Goal: Task Accomplishment & Management: Manage account settings

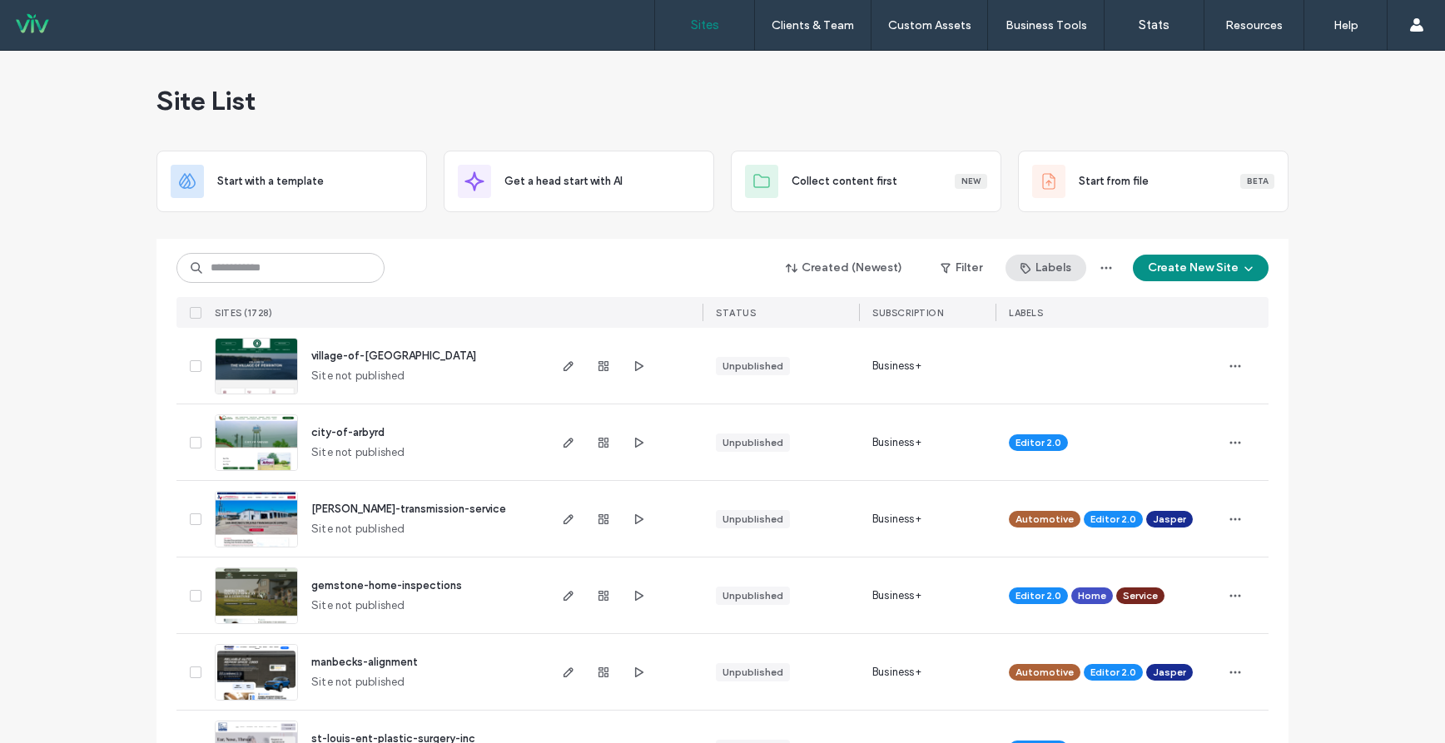
click at [1062, 266] on button "Labels" at bounding box center [1045, 268] width 81 height 27
click at [977, 271] on button "Filter" at bounding box center [961, 268] width 75 height 27
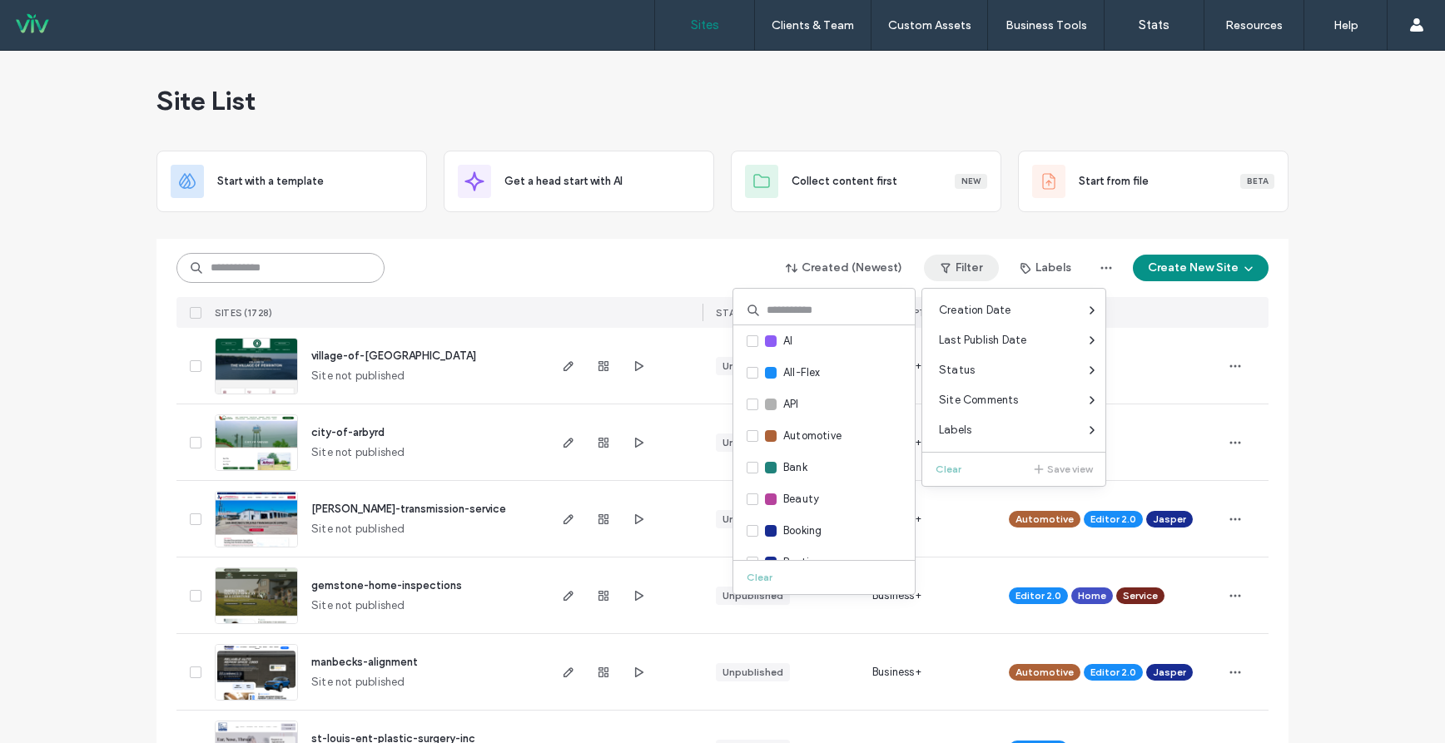
click at [316, 277] on input at bounding box center [280, 268] width 208 height 30
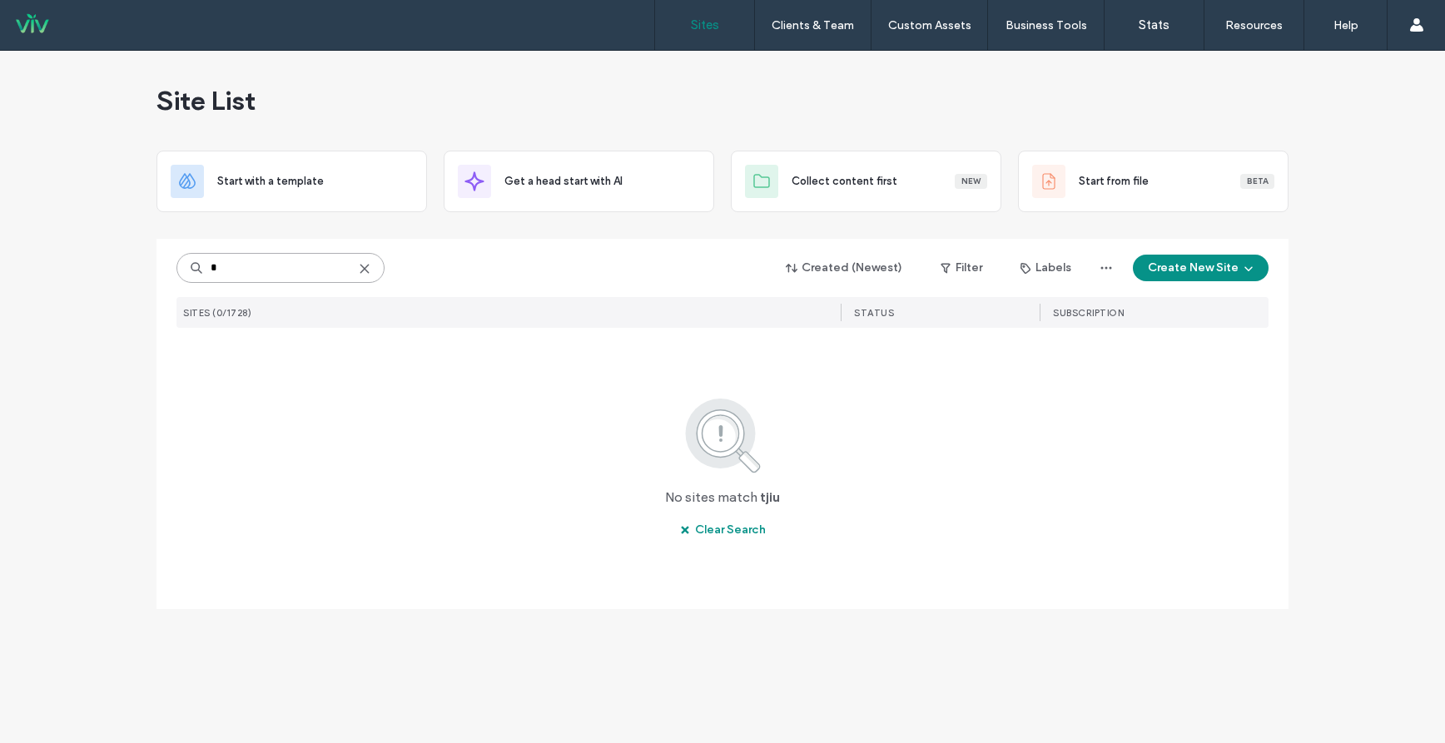
type input "*"
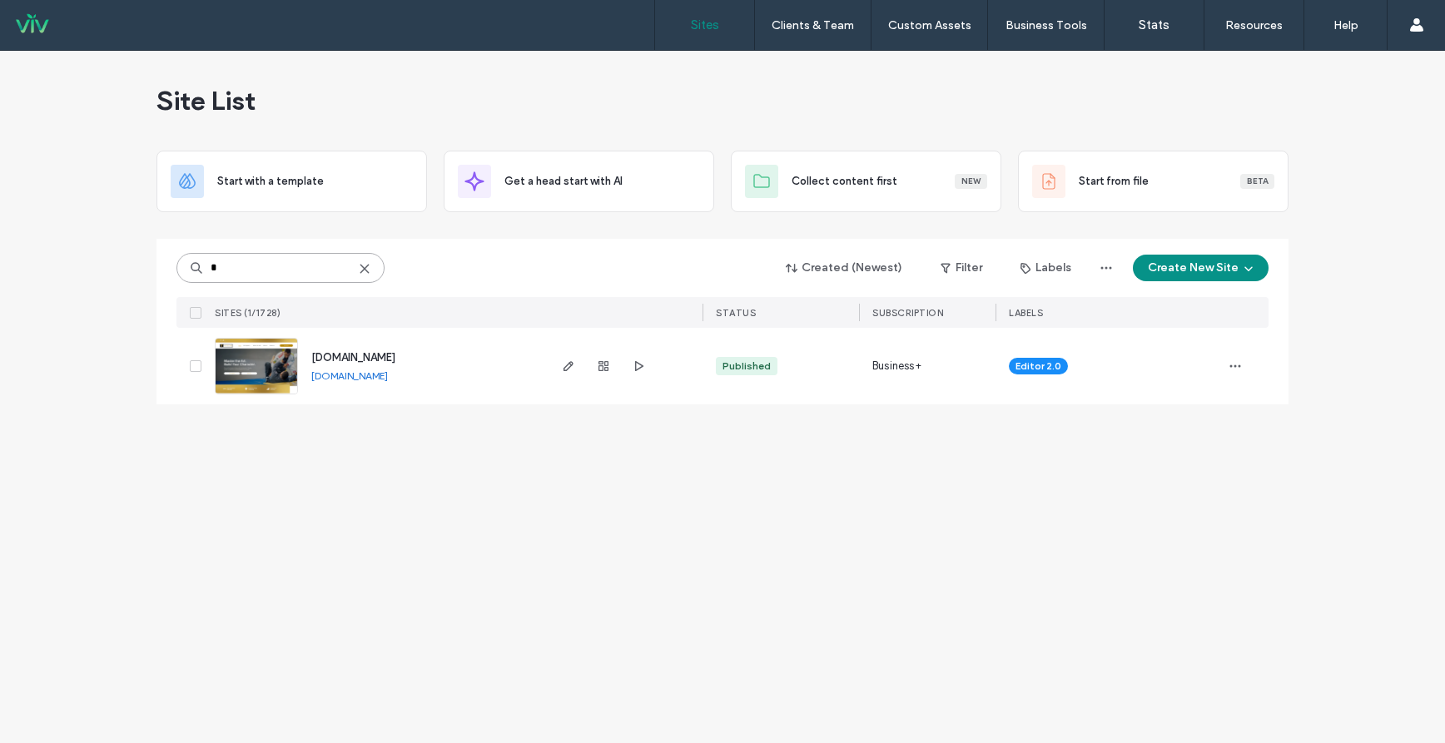
type input "*"
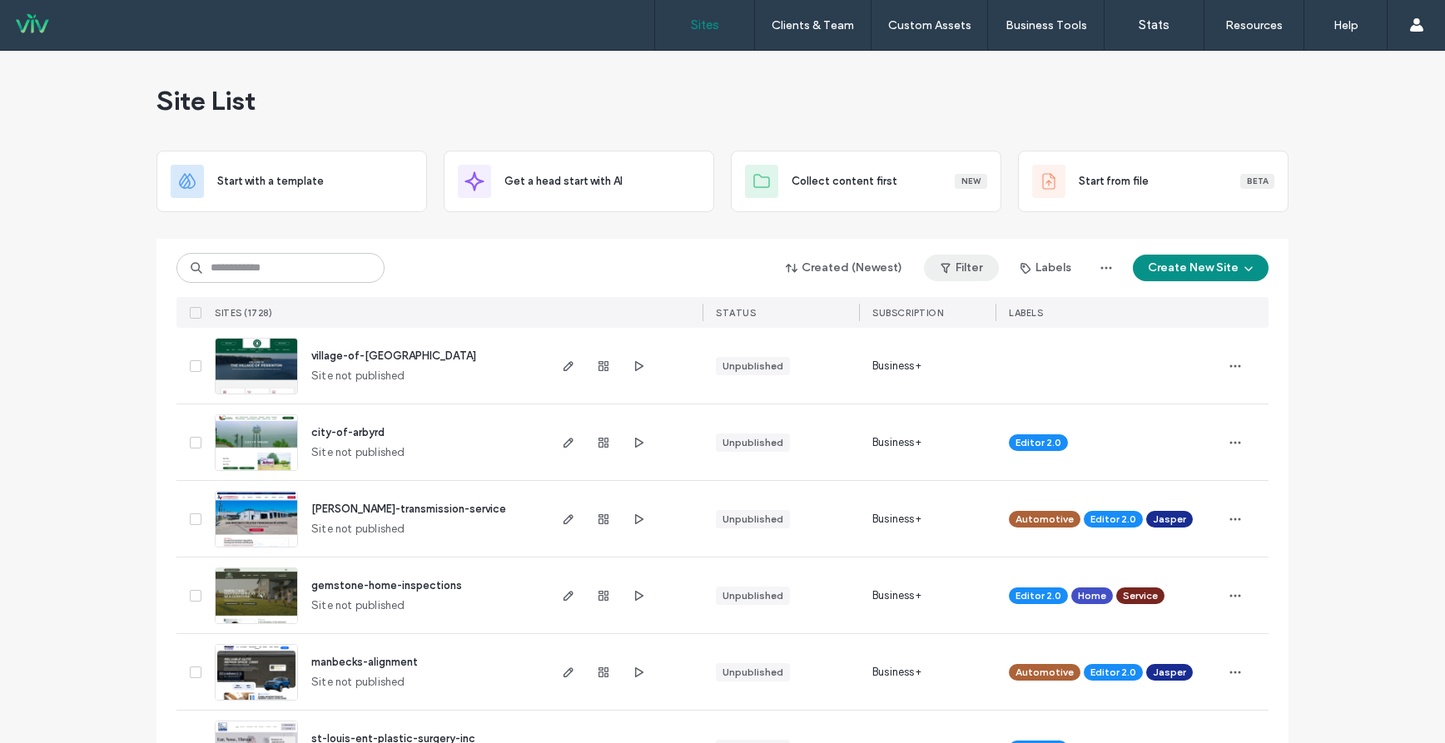
click at [957, 276] on button "Filter" at bounding box center [961, 268] width 75 height 27
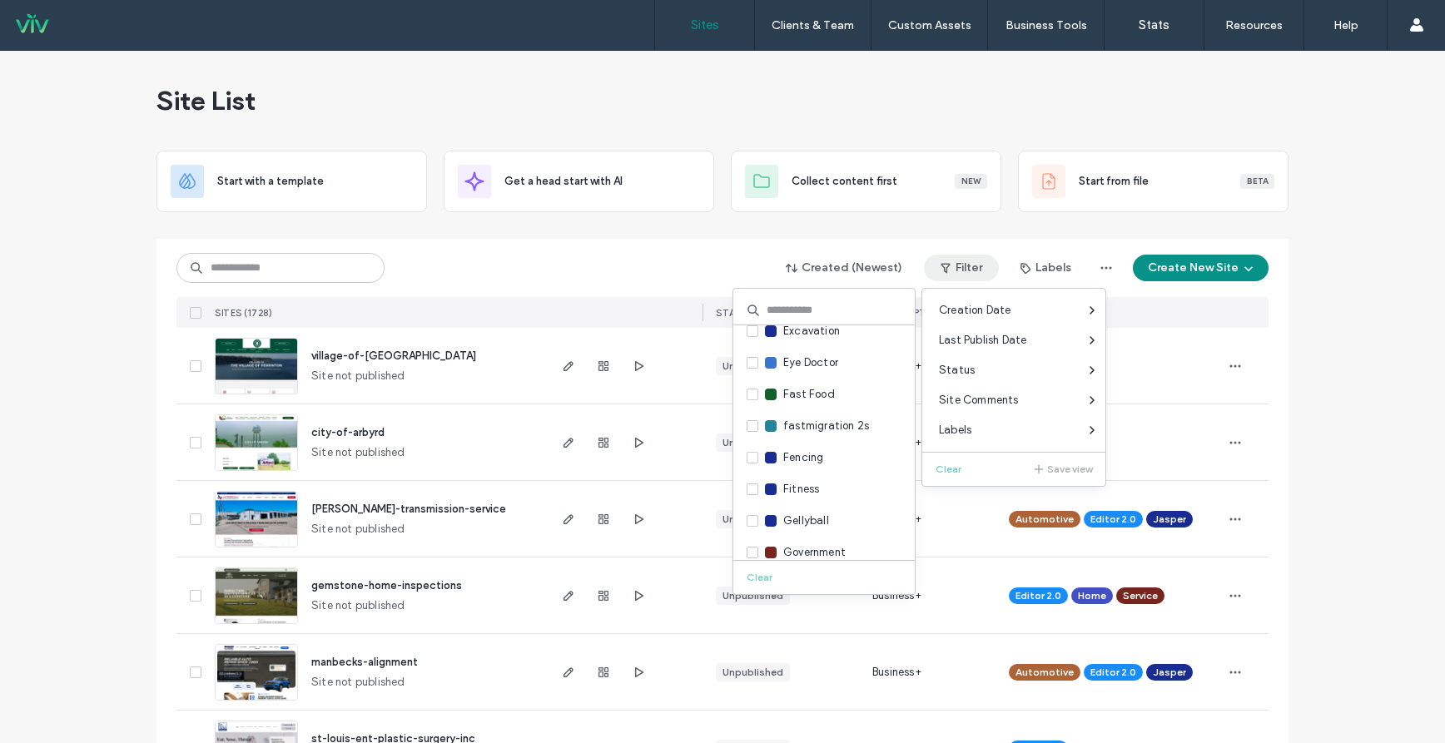
scroll to position [916, 0]
click at [748, 410] on span at bounding box center [753, 406] width 12 height 12
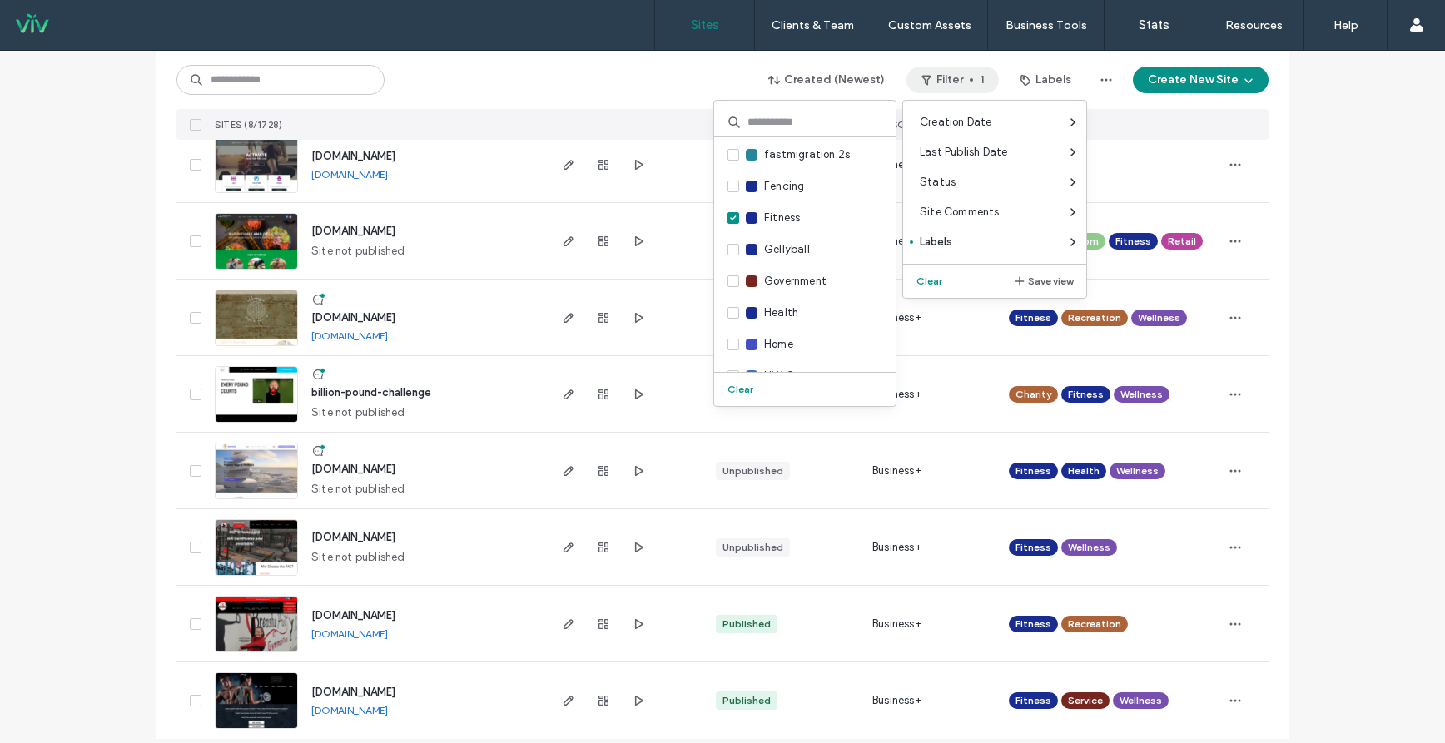
scroll to position [217, 0]
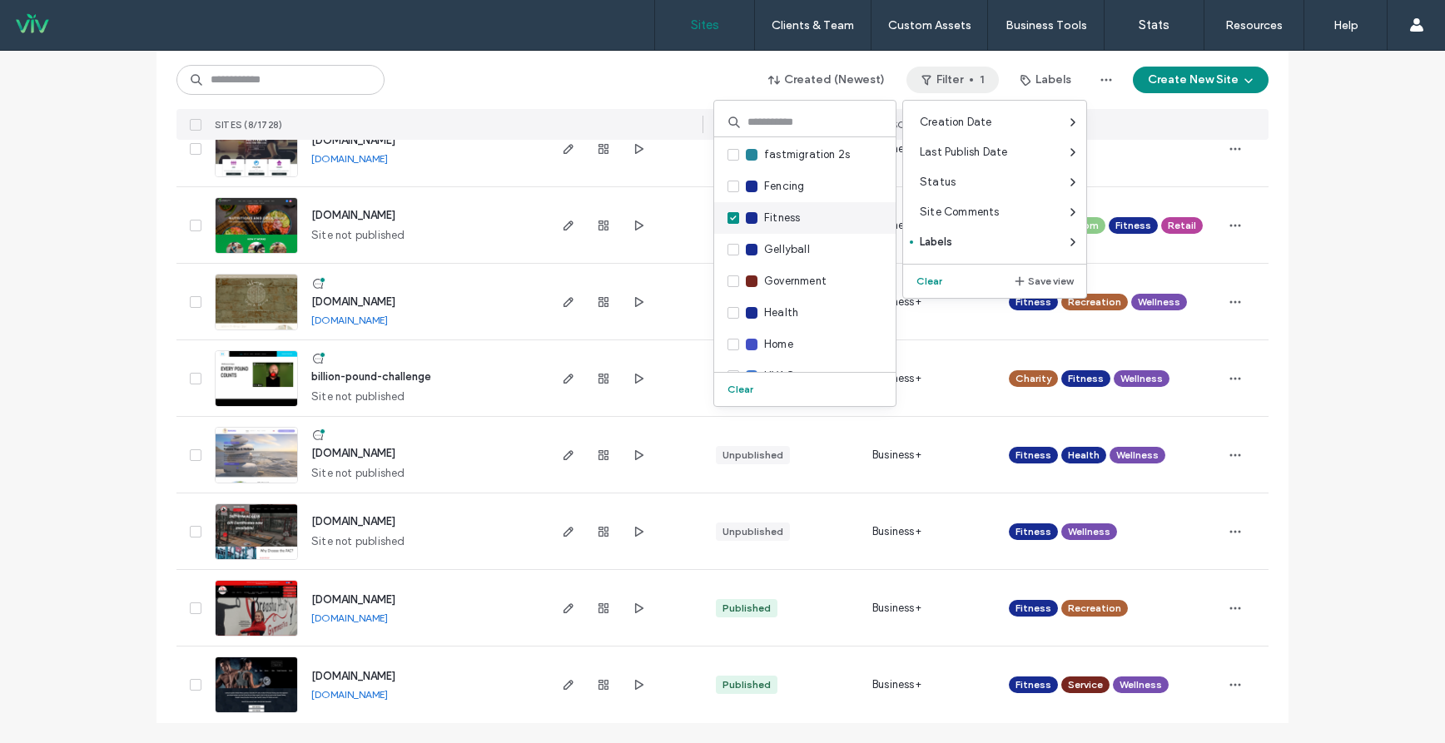
click at [737, 219] on span at bounding box center [733, 218] width 12 height 12
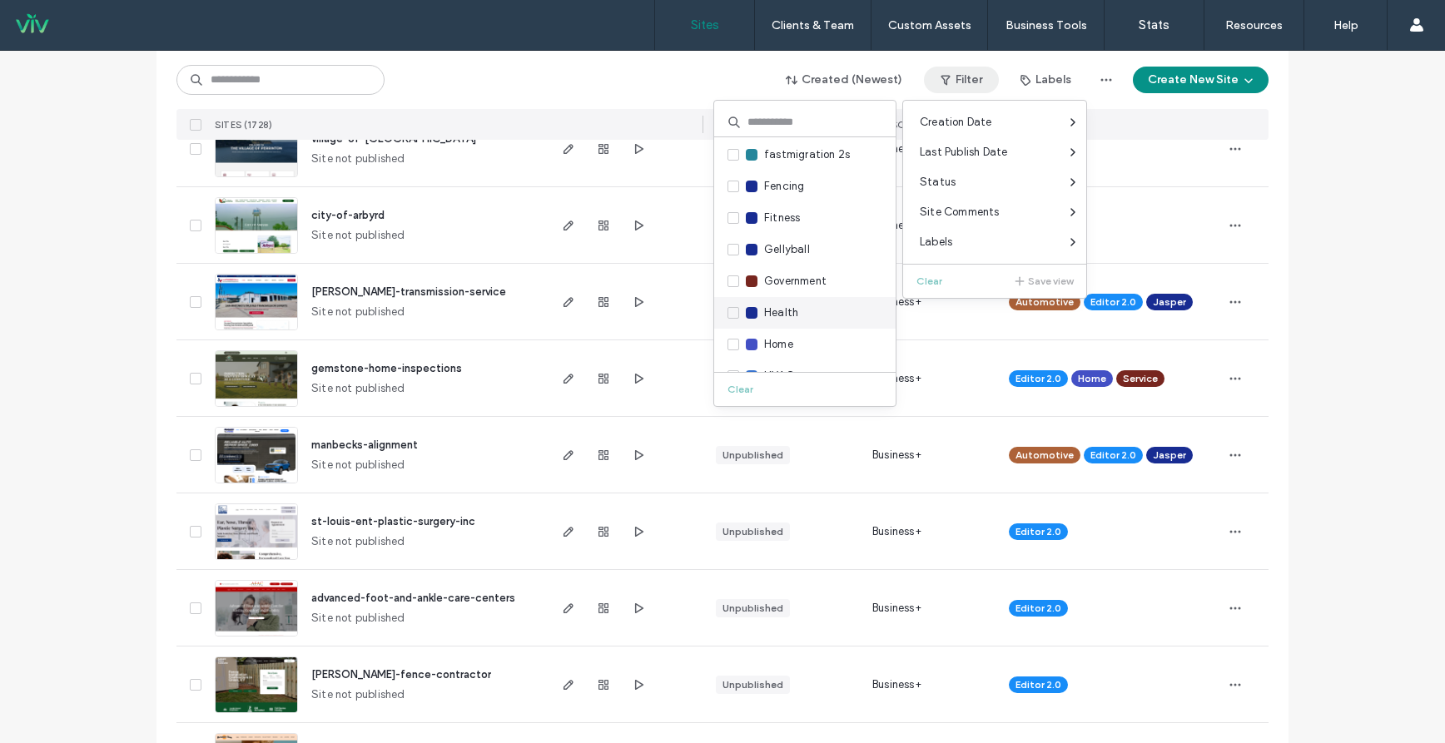
click at [732, 310] on icon at bounding box center [733, 312] width 7 height 5
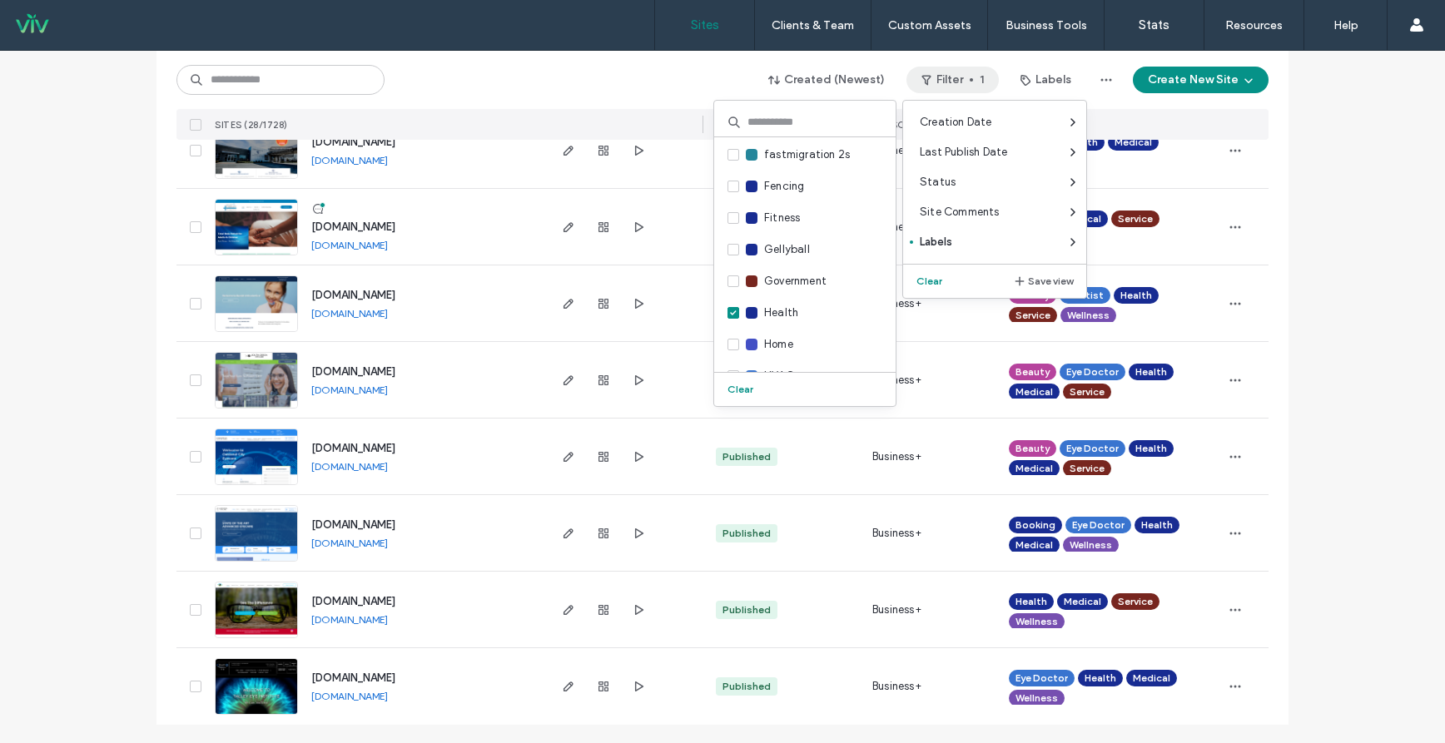
scroll to position [1749, 0]
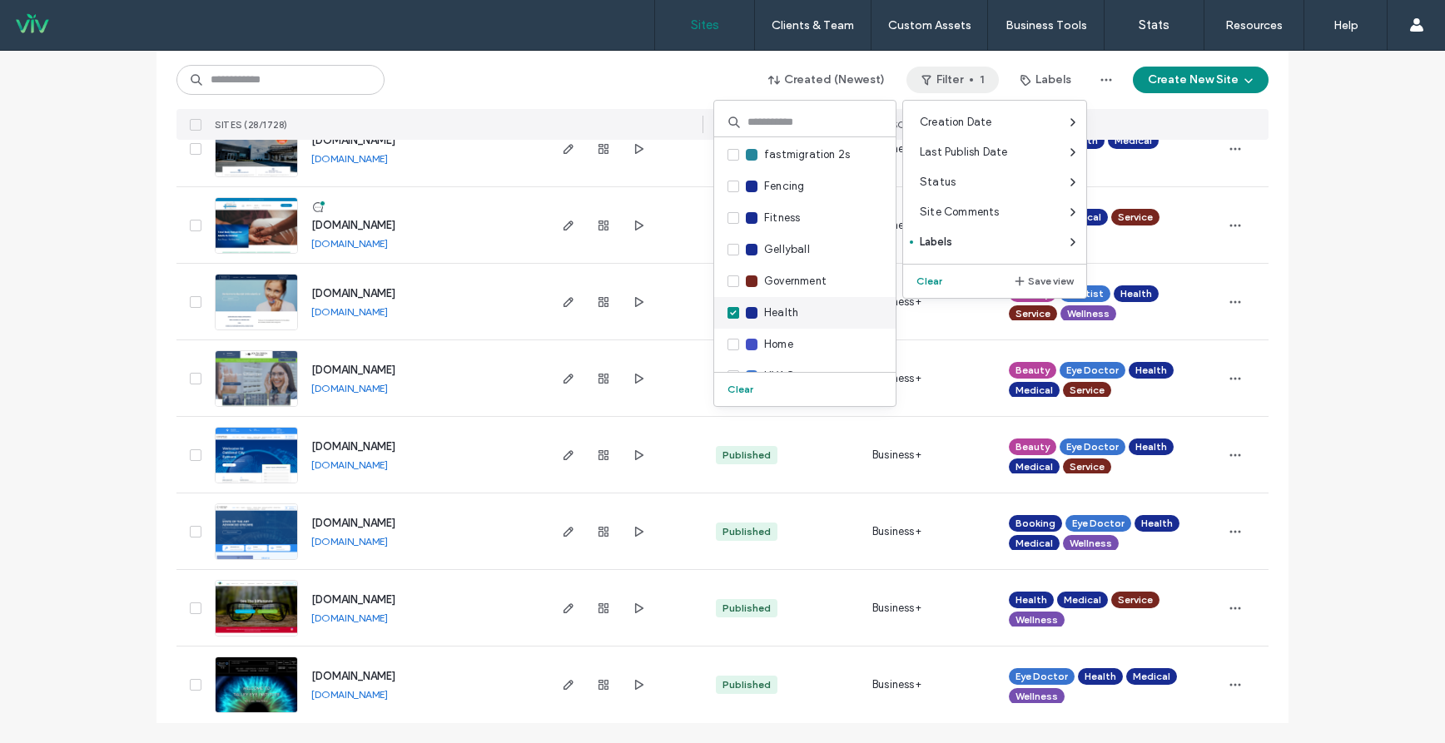
click at [734, 311] on icon at bounding box center [733, 312] width 7 height 5
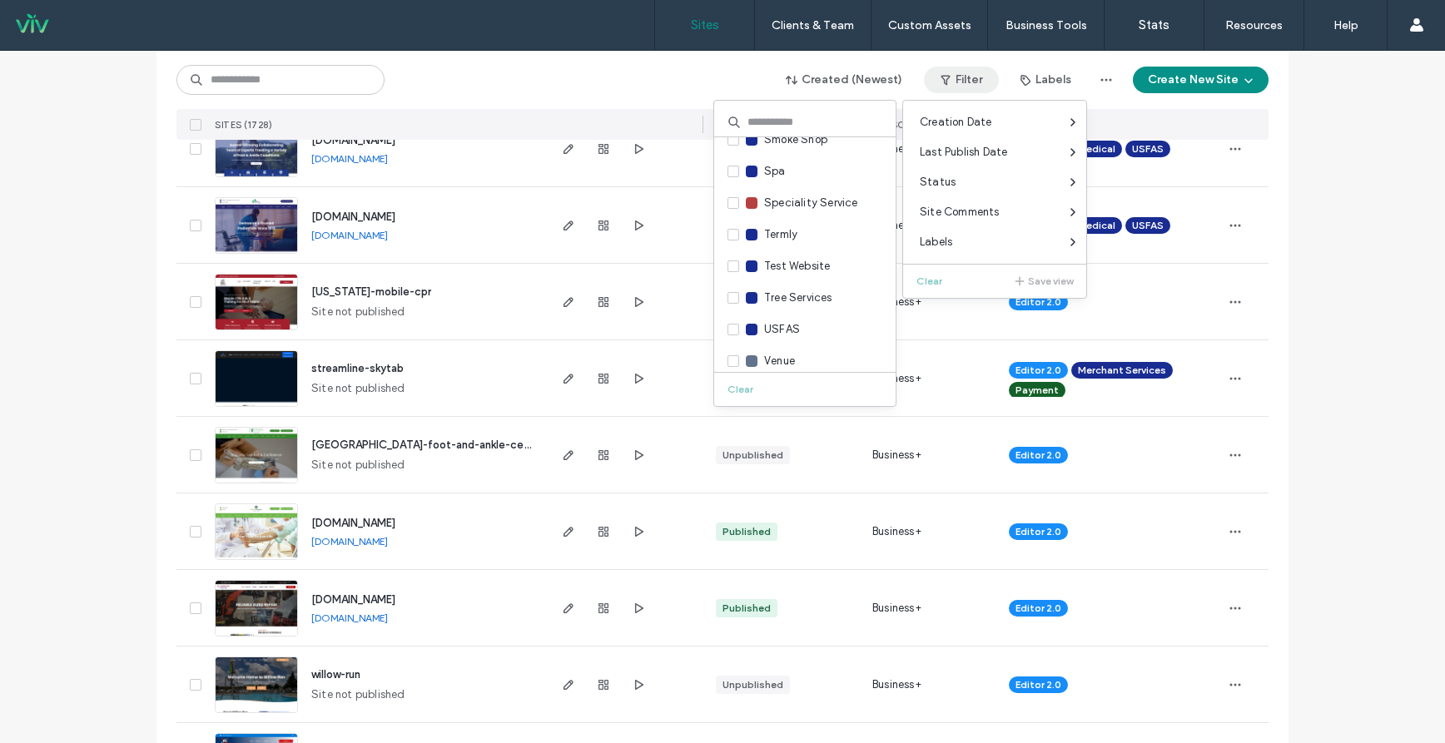
scroll to position [2207, 0]
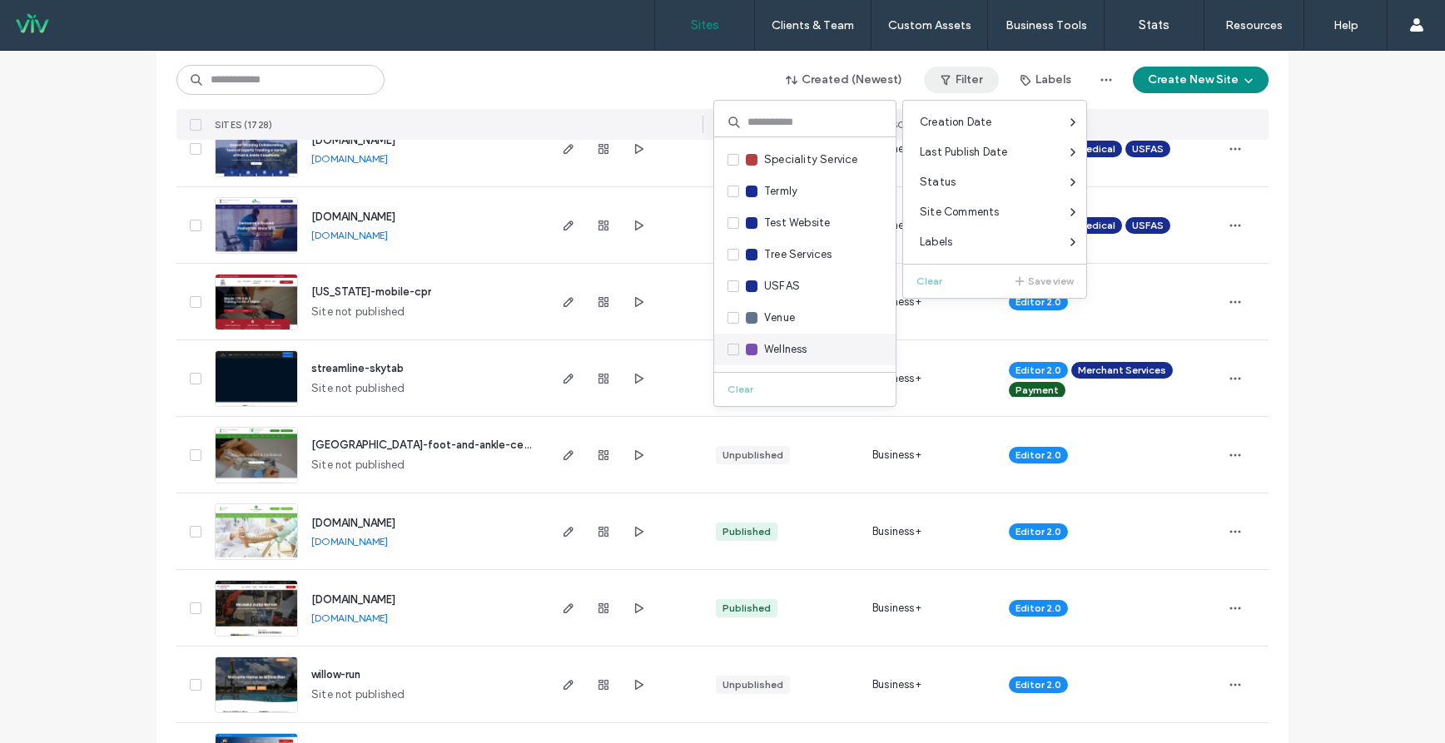
click at [734, 351] on icon at bounding box center [733, 349] width 7 height 5
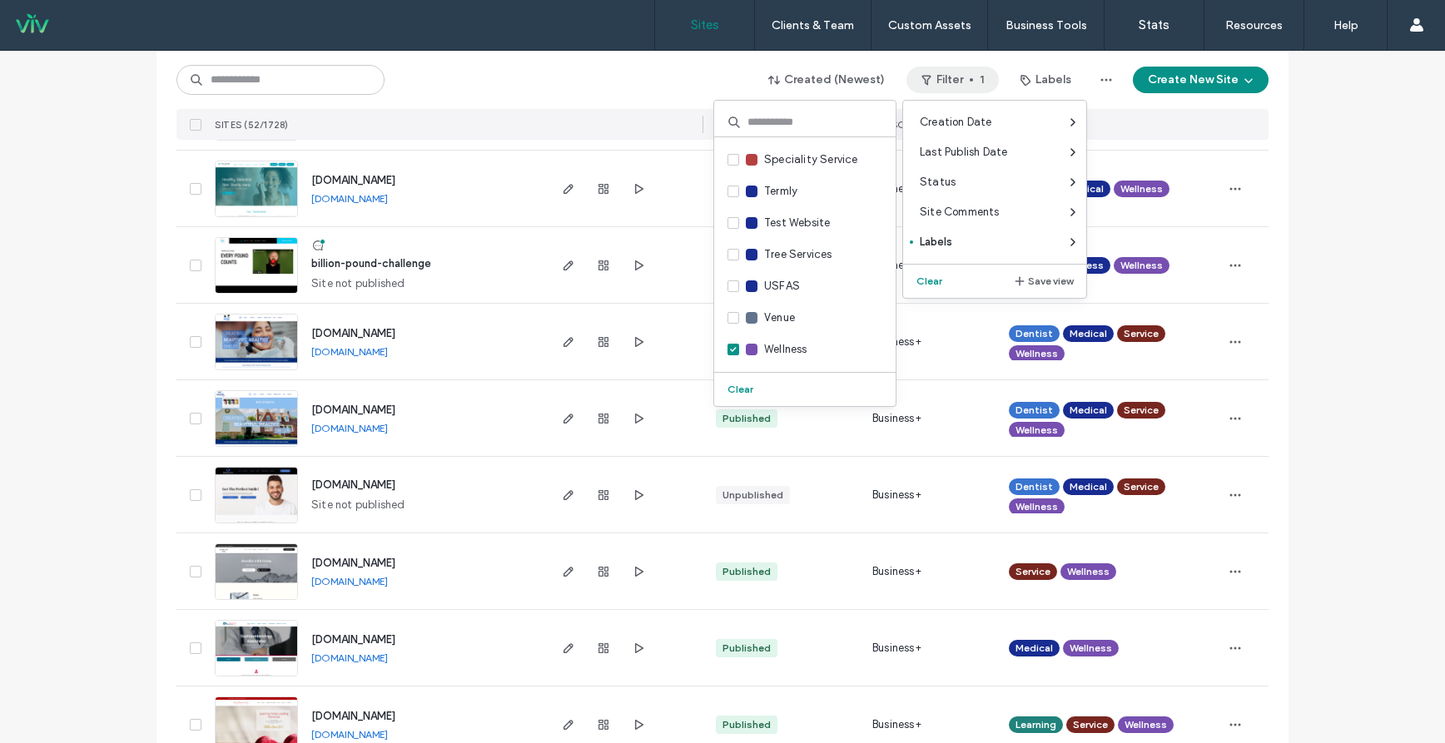
scroll to position [916, 0]
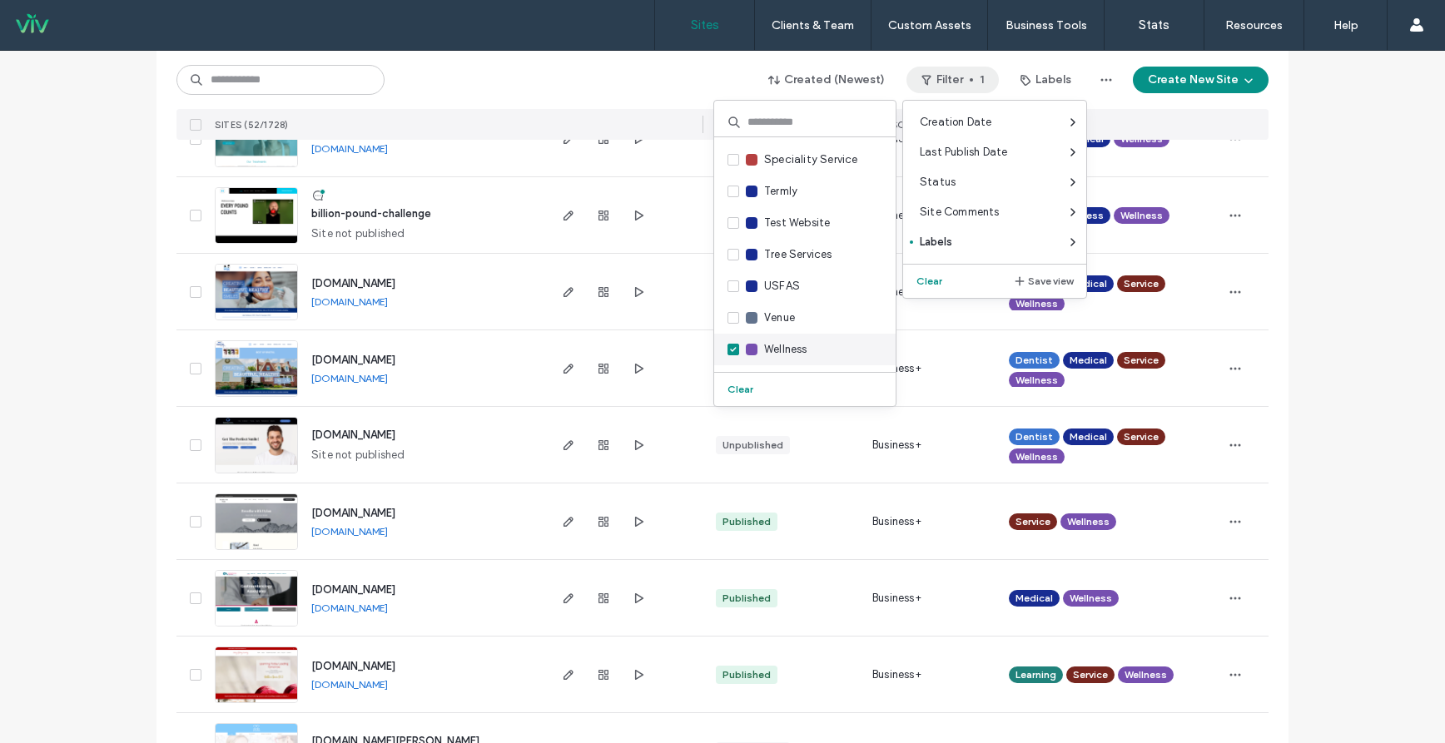
click at [736, 348] on icon at bounding box center [733, 349] width 6 height 5
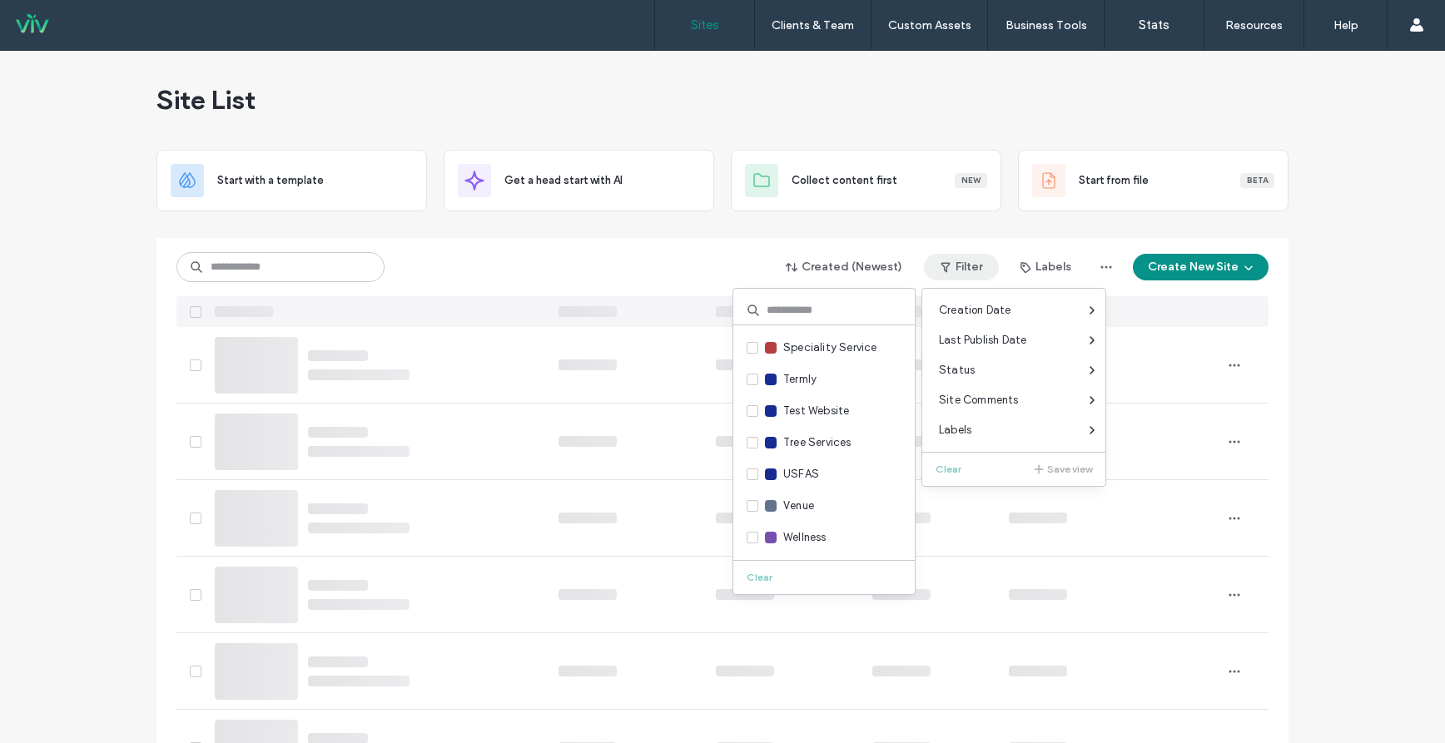
scroll to position [0, 0]
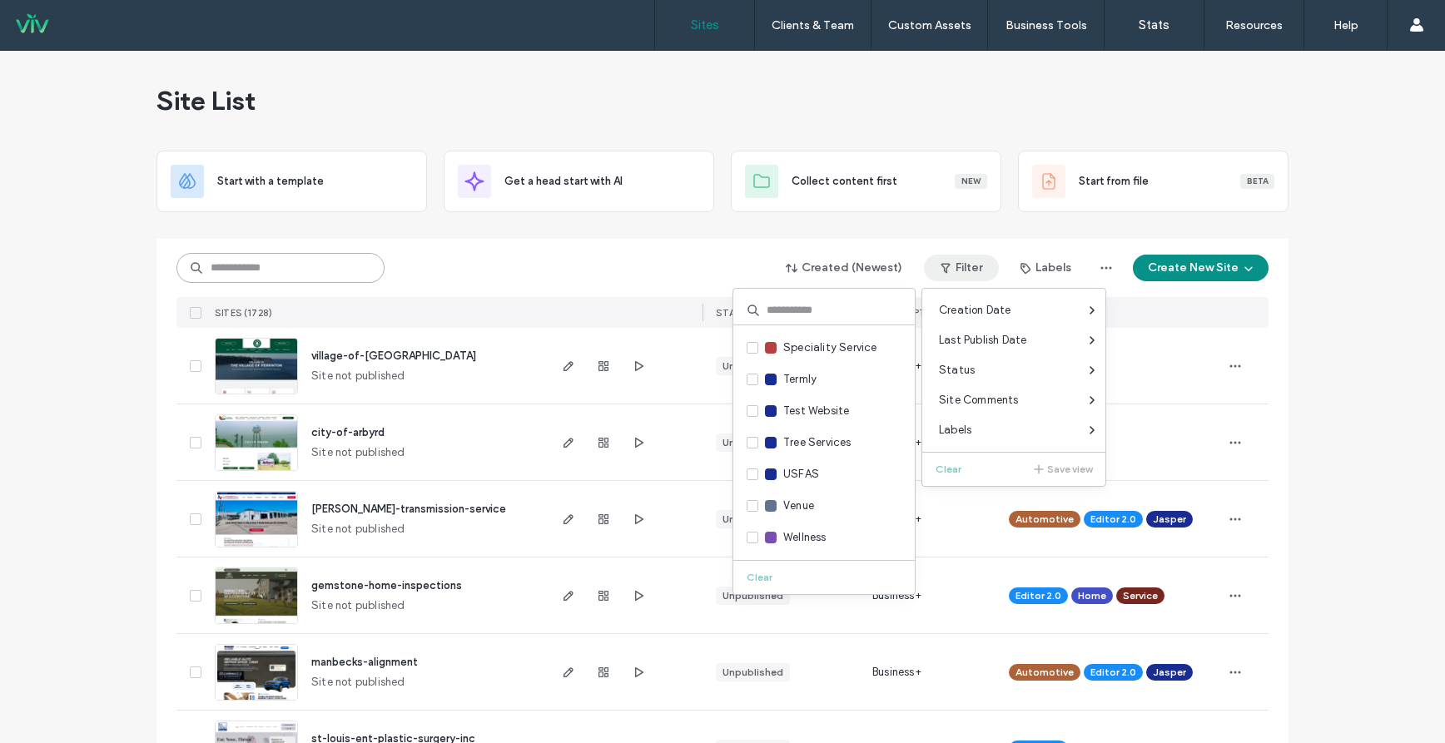
click at [295, 275] on input at bounding box center [280, 268] width 208 height 30
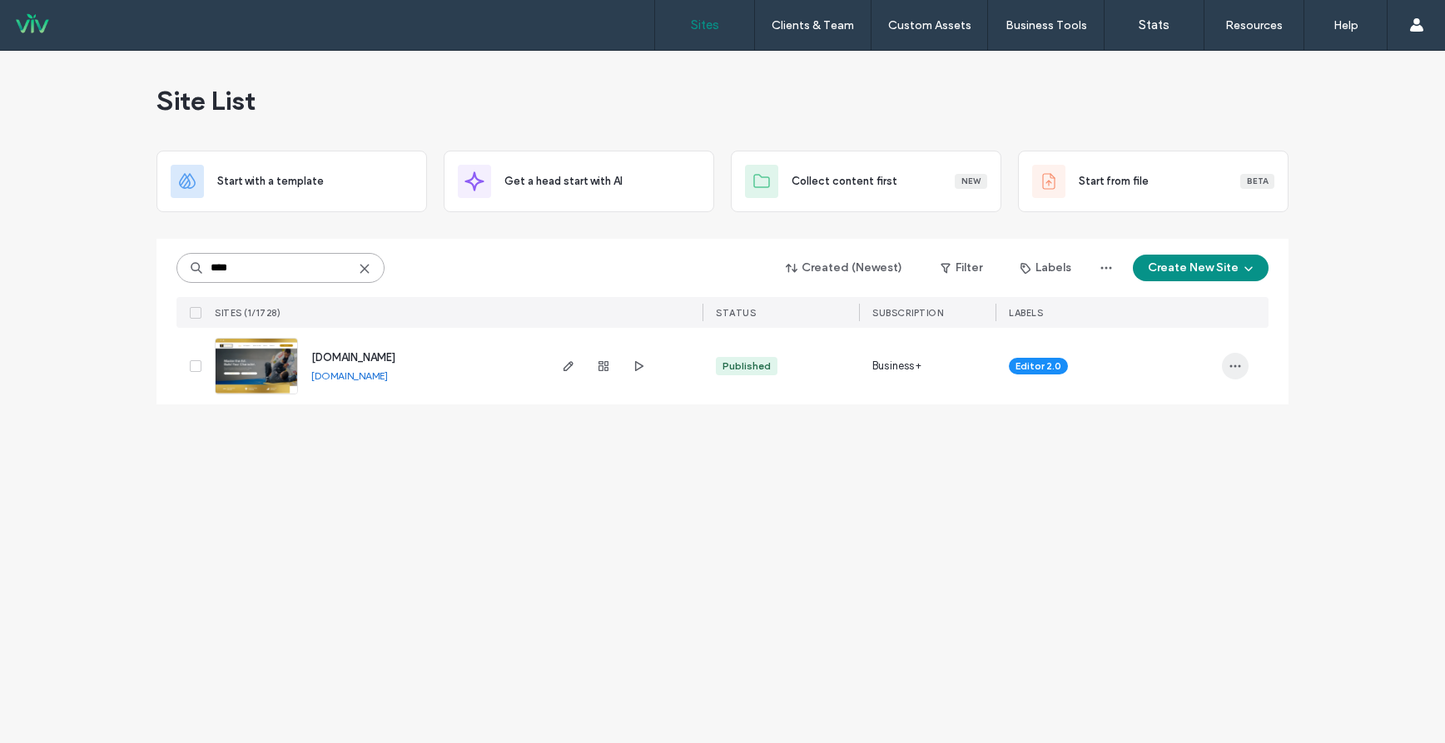
type input "****"
click at [1233, 363] on icon "button" at bounding box center [1235, 366] width 13 height 13
click at [1174, 479] on span "Assign Label" at bounding box center [1161, 472] width 61 height 17
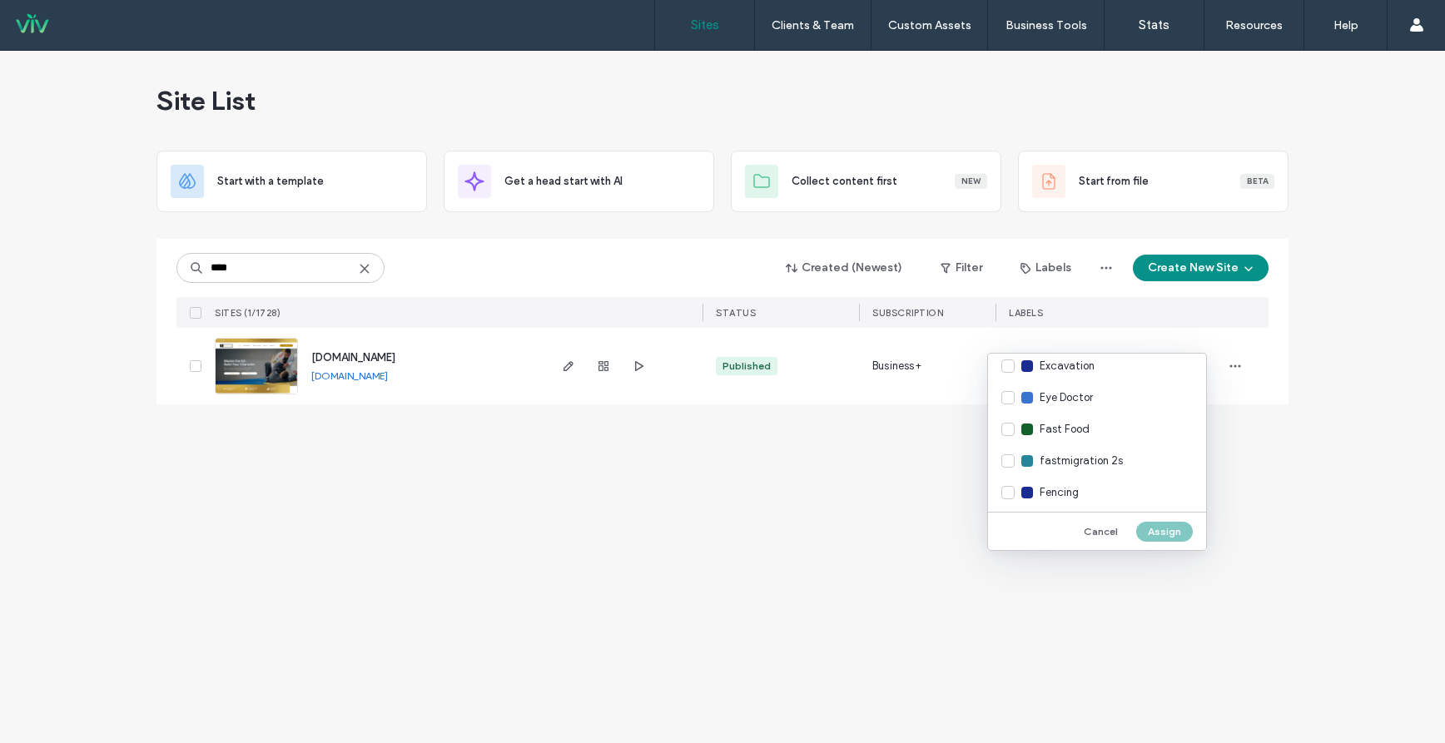
scroll to position [916, 0]
click at [1009, 442] on div "Fitness" at bounding box center [1097, 441] width 218 height 32
click at [1010, 489] on div "Wellness" at bounding box center [1097, 490] width 218 height 32
click at [1161, 529] on button "Assign" at bounding box center [1164, 532] width 57 height 20
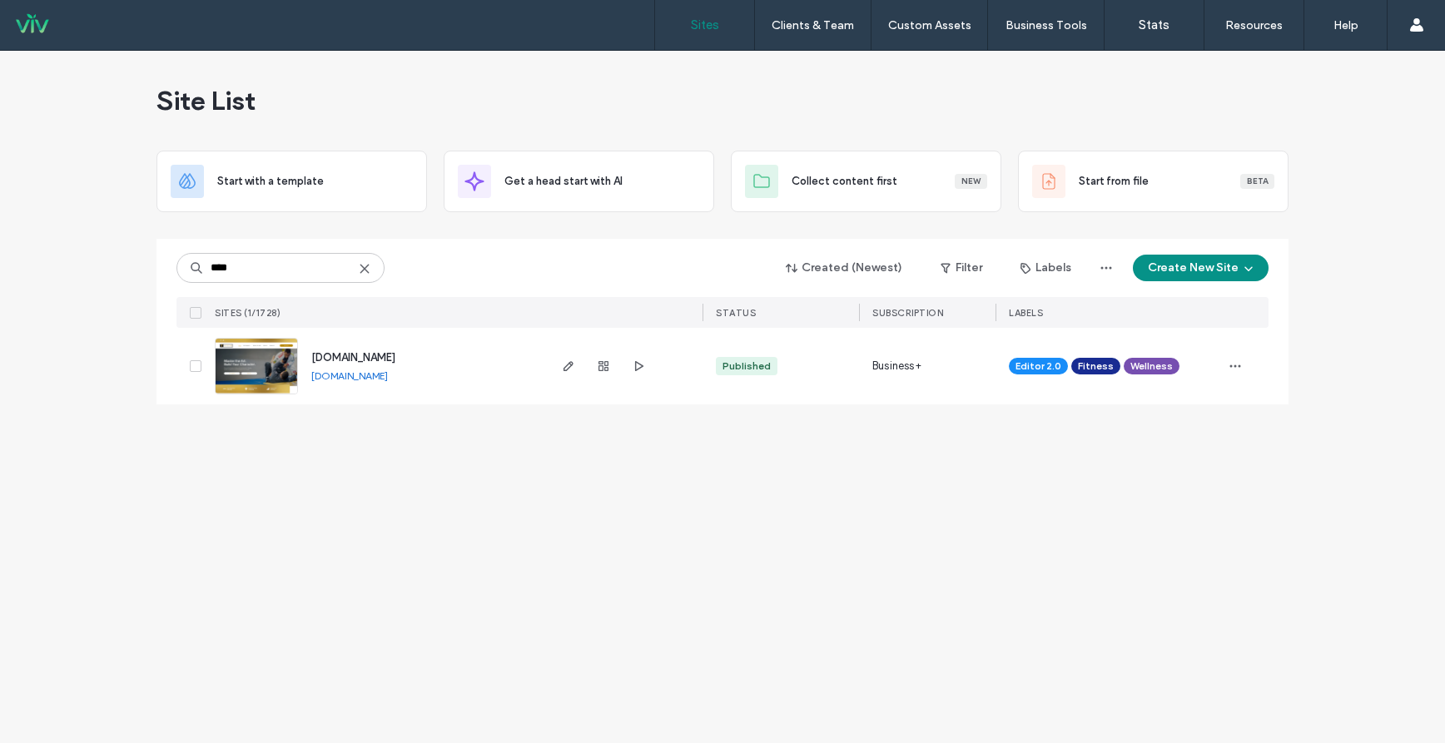
click at [361, 376] on link "www.tatujiujitsu.com" at bounding box center [349, 376] width 77 height 12
